Goal: Task Accomplishment & Management: Manage account settings

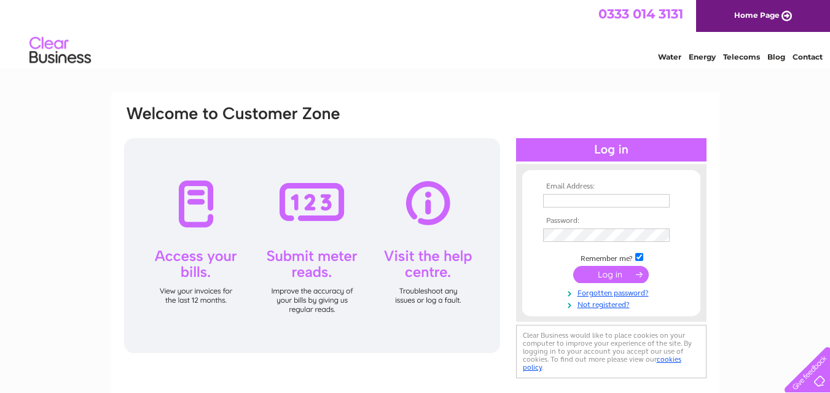
click at [560, 198] on input "text" at bounding box center [606, 201] width 127 height 14
click at [740, 224] on div "Email Address: Password:" at bounding box center [415, 369] width 830 height 554
click at [558, 201] on input "text" at bounding box center [606, 201] width 127 height 14
type input "[EMAIL_ADDRESS][DOMAIN_NAME]"
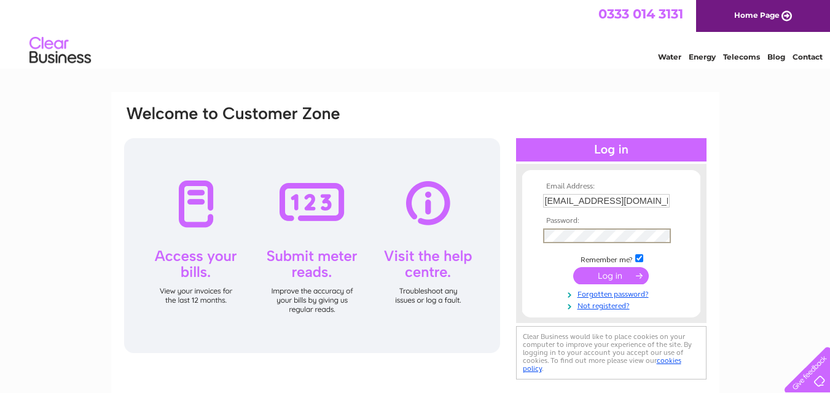
click at [613, 275] on input "submit" at bounding box center [611, 275] width 76 height 17
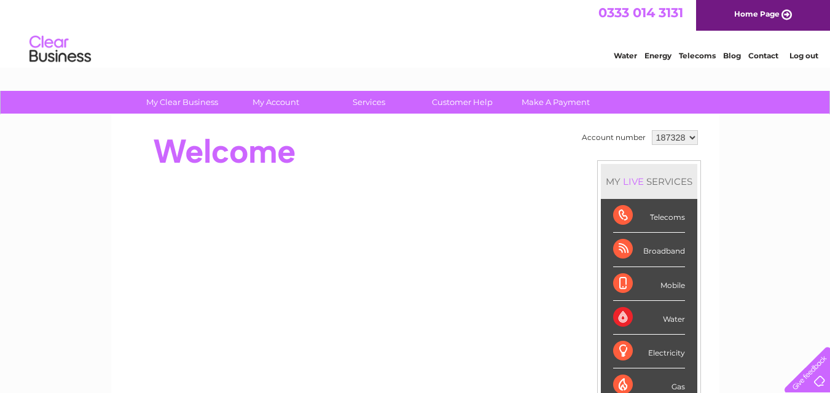
scroll to position [1, 0]
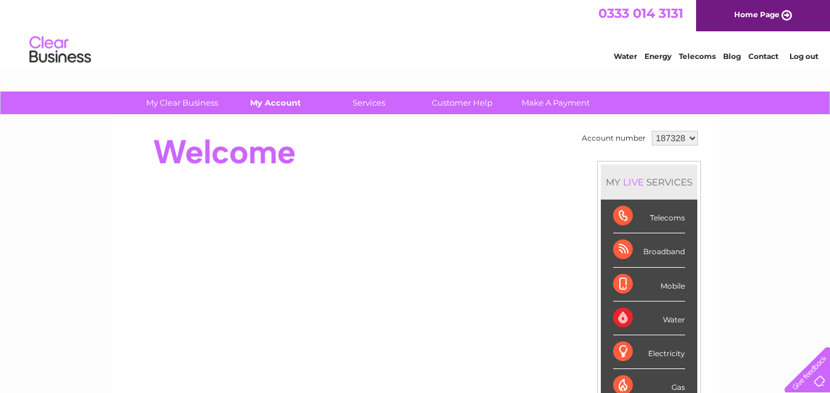
click at [283, 105] on link "My Account" at bounding box center [275, 103] width 101 height 23
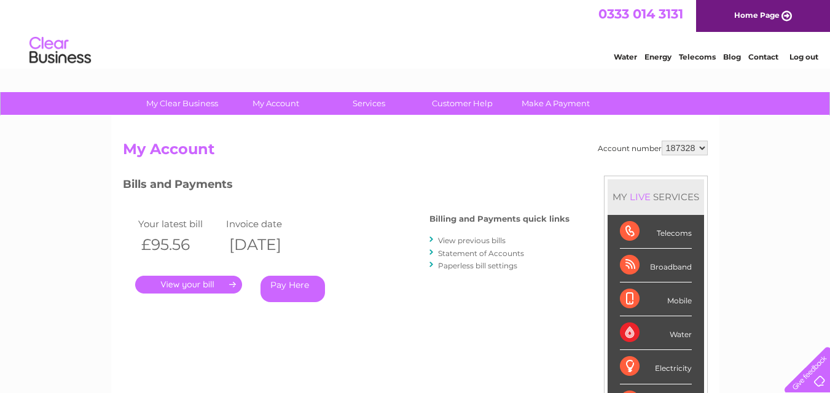
click at [178, 287] on link "." at bounding box center [188, 285] width 107 height 18
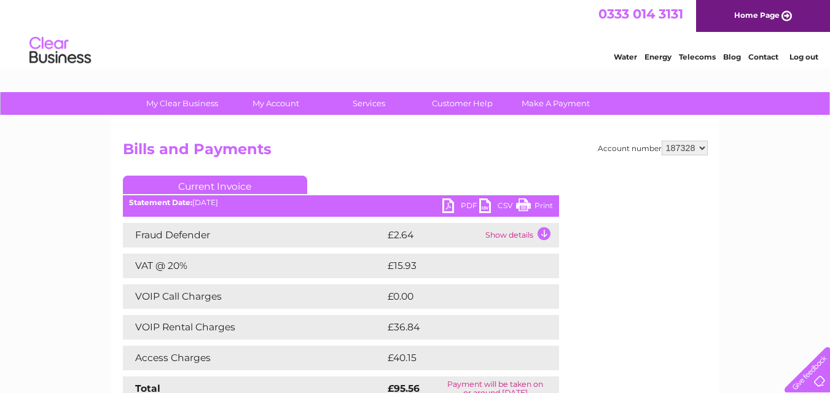
click at [525, 205] on link "Print" at bounding box center [534, 207] width 37 height 18
